Goal: Task Accomplishment & Management: Complete application form

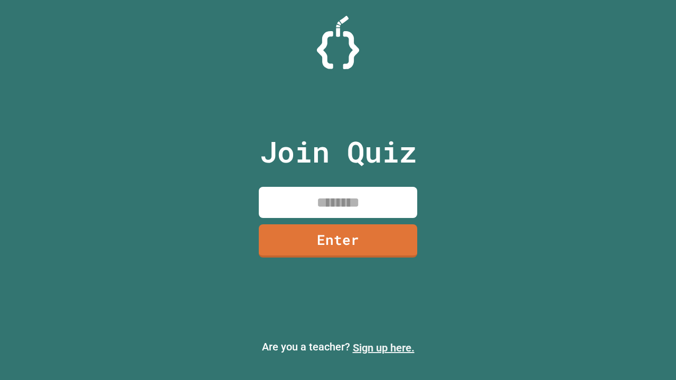
click at [383, 348] on link "Sign up here." at bounding box center [384, 348] width 62 height 13
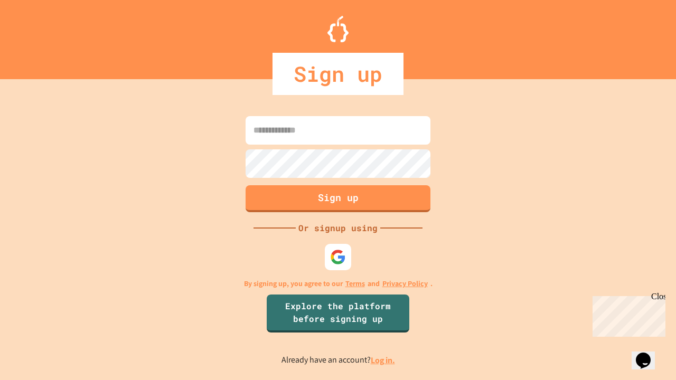
click at [383, 360] on link "Log in." at bounding box center [383, 360] width 24 height 11
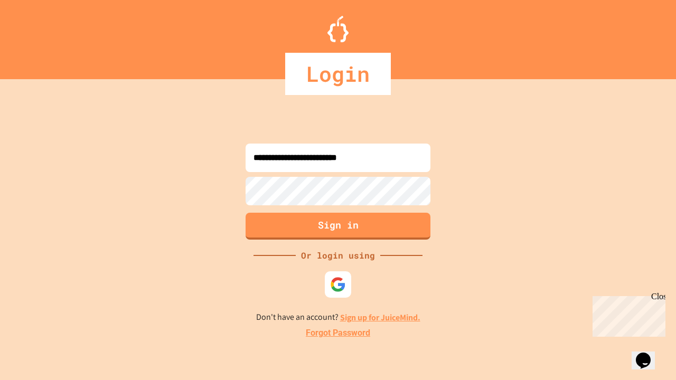
type input "**********"
